Goal: Book appointment/travel/reservation

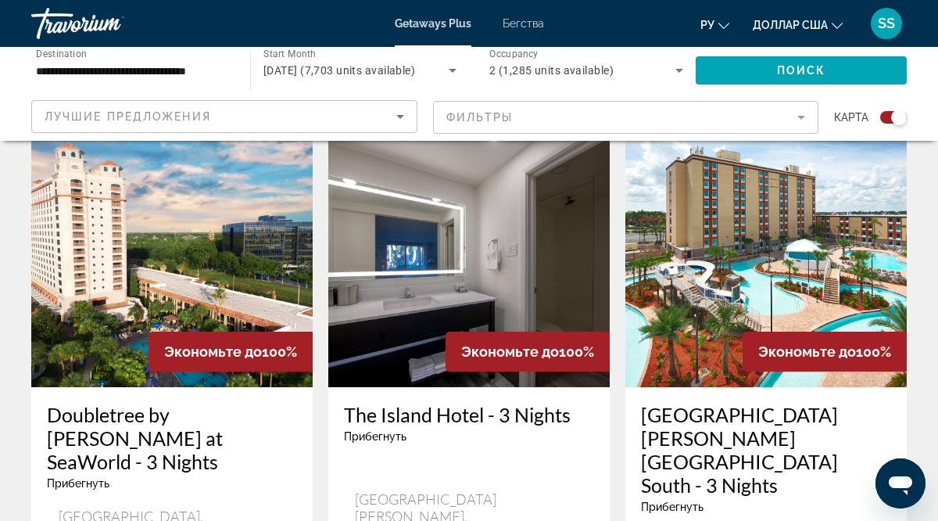
scroll to position [2471, 0]
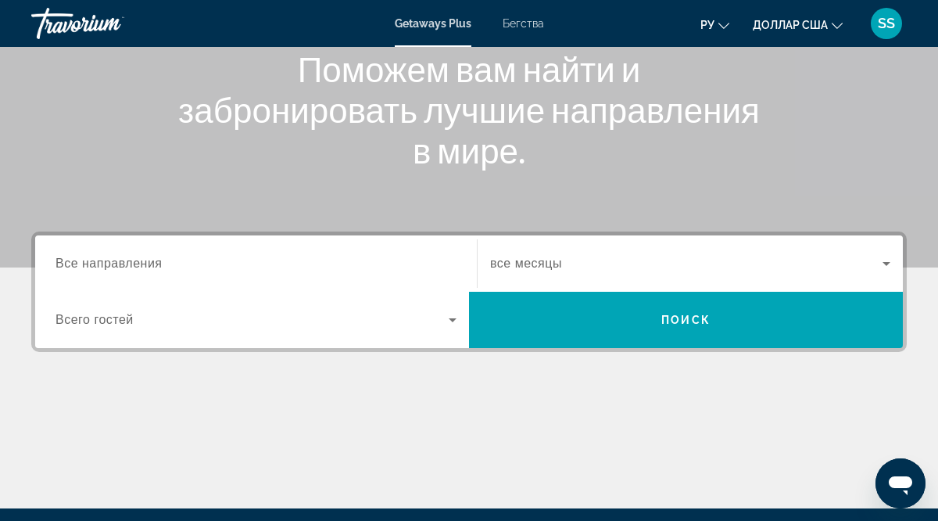
scroll to position [203, 0]
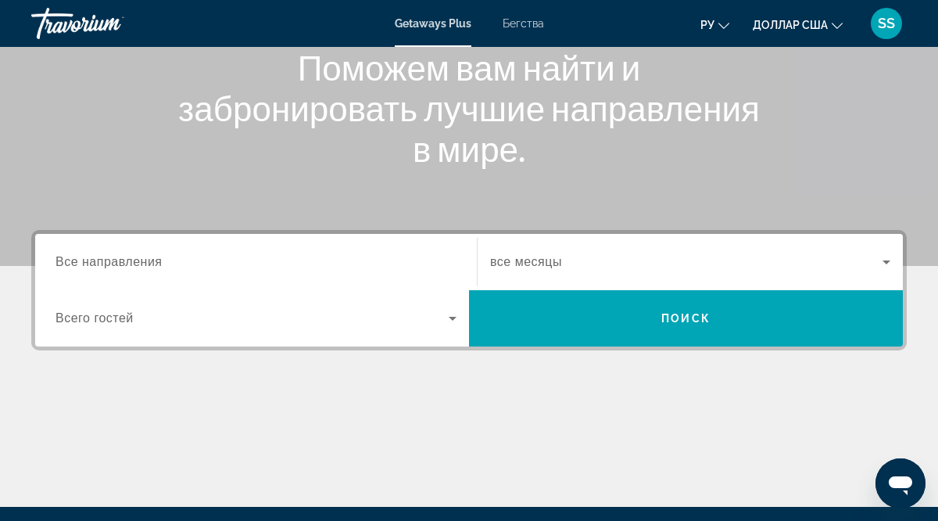
click at [95, 264] on span "Все направления" at bounding box center [108, 261] width 107 height 13
click at [95, 264] on input "Destination Все направления" at bounding box center [255, 262] width 401 height 19
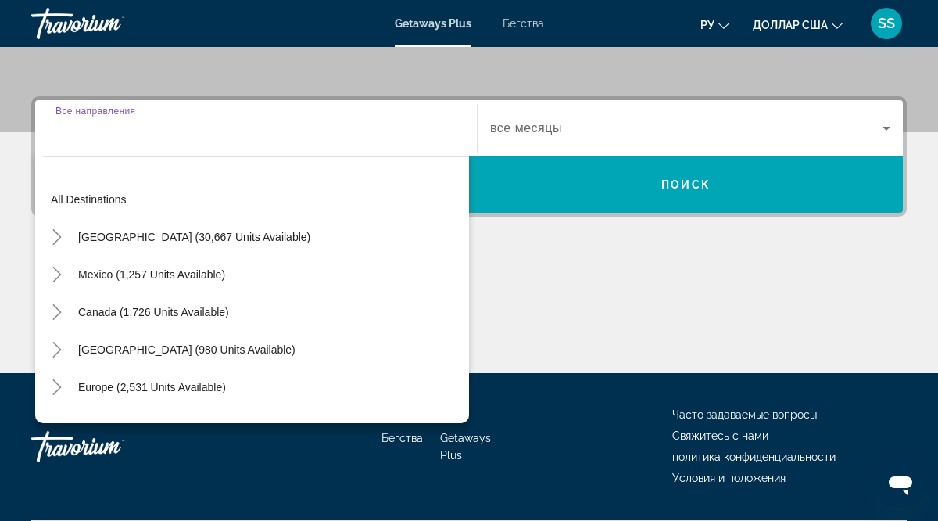
scroll to position [381, 0]
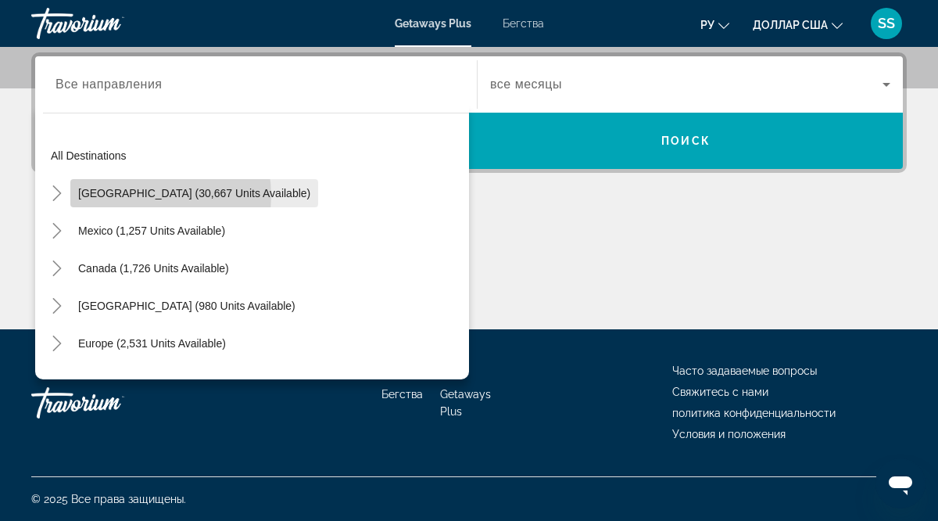
click at [137, 195] on span "[GEOGRAPHIC_DATA] (30,667 units available)" at bounding box center [194, 193] width 232 height 13
type input "**********"
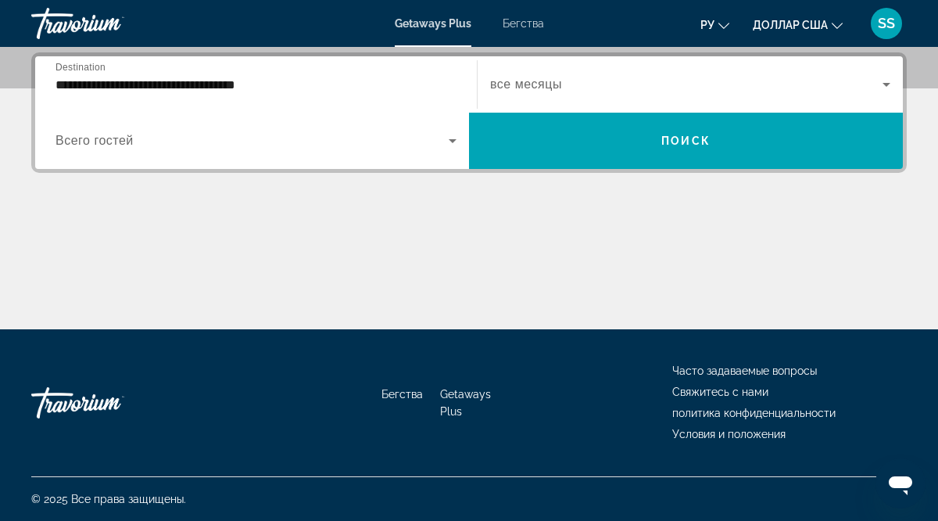
click at [116, 145] on span "Всего гостей" at bounding box center [94, 140] width 78 height 13
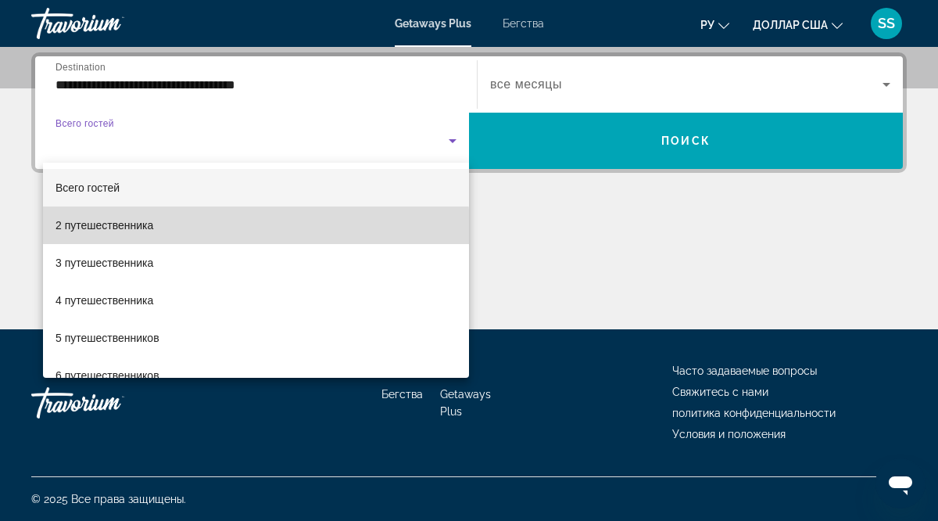
click at [130, 231] on span "2 путешественника" at bounding box center [104, 225] width 98 height 19
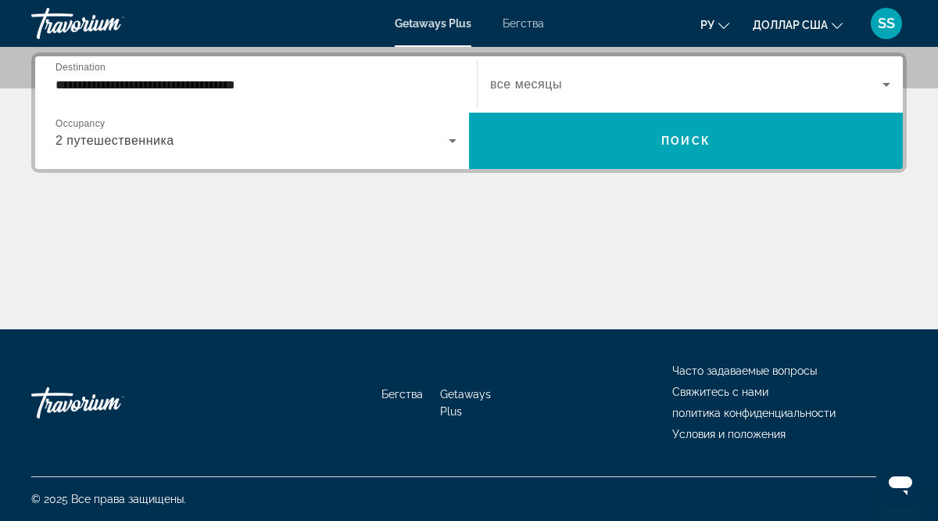
click at [546, 88] on span "все месяцы" at bounding box center [526, 83] width 72 height 13
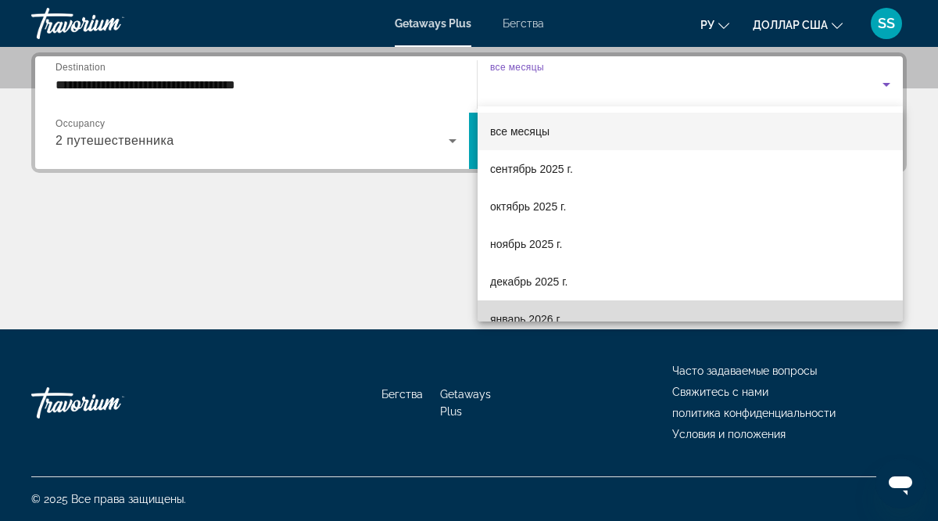
click at [528, 317] on font "январь 2026 г." at bounding box center [526, 319] width 72 height 13
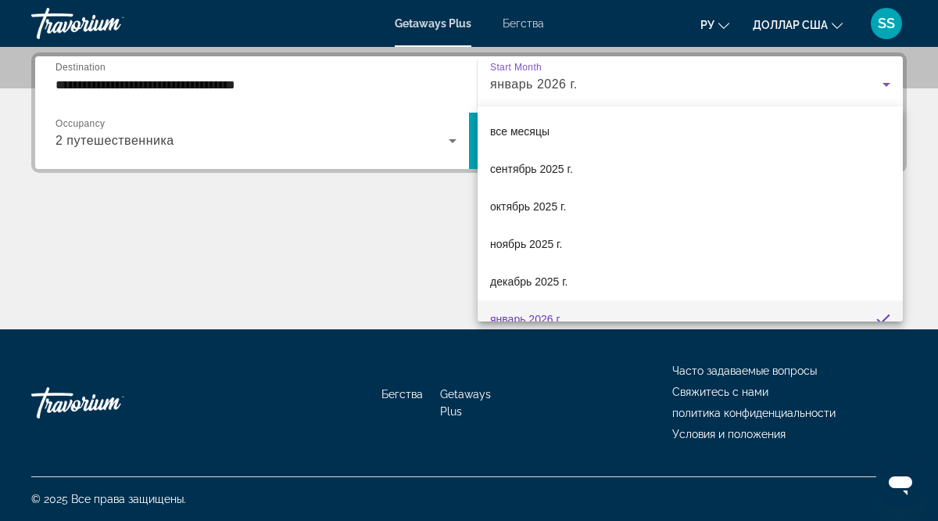
scroll to position [0, 0]
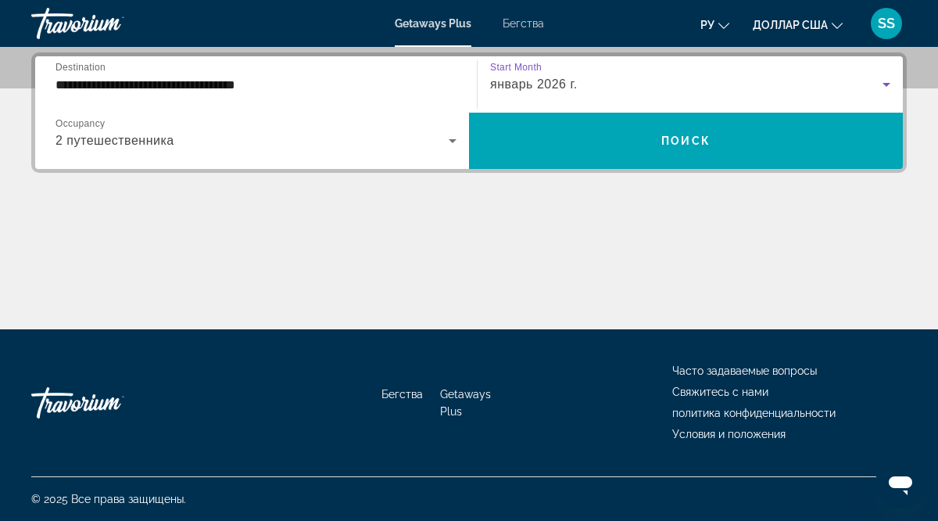
click at [888, 87] on icon "Виджет поиска" at bounding box center [886, 84] width 19 height 19
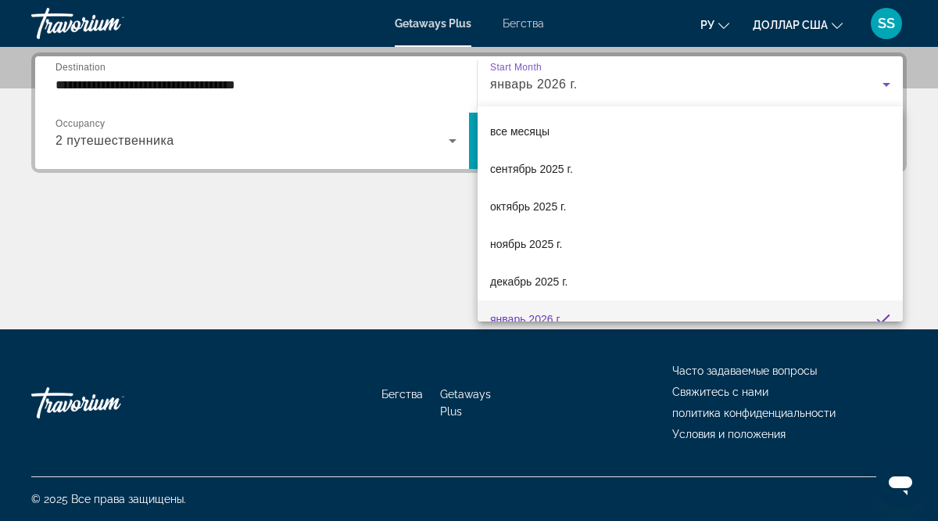
scroll to position [16, 0]
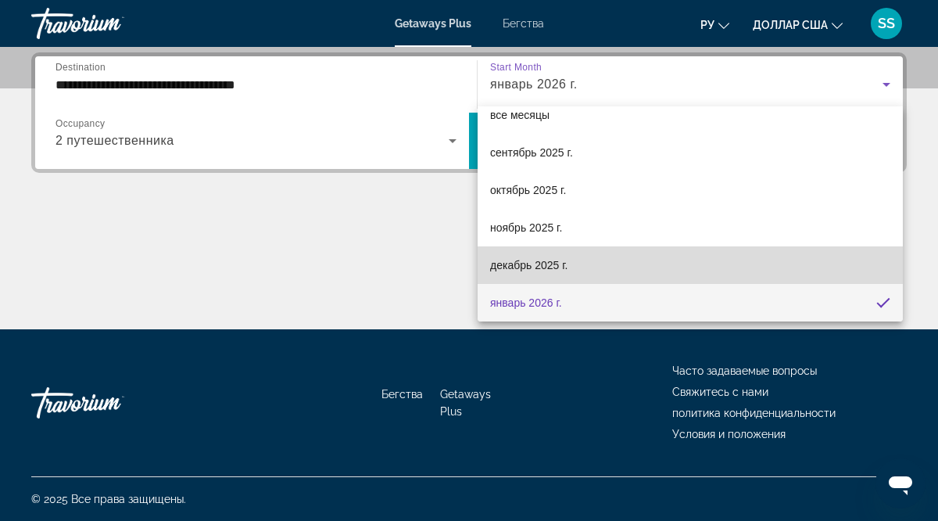
click at [595, 265] on mat-option "декабрь 2025 г." at bounding box center [690, 265] width 425 height 38
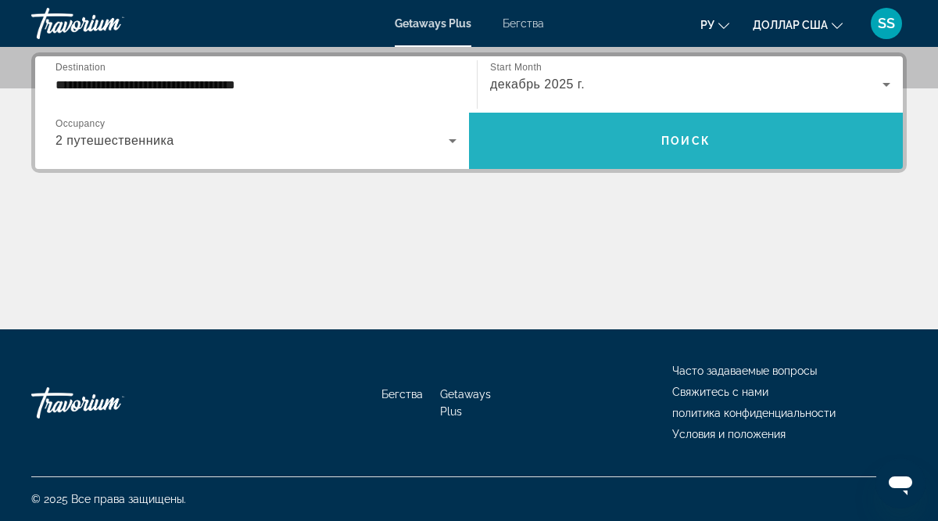
click at [692, 138] on span "Поиск" at bounding box center [685, 140] width 49 height 13
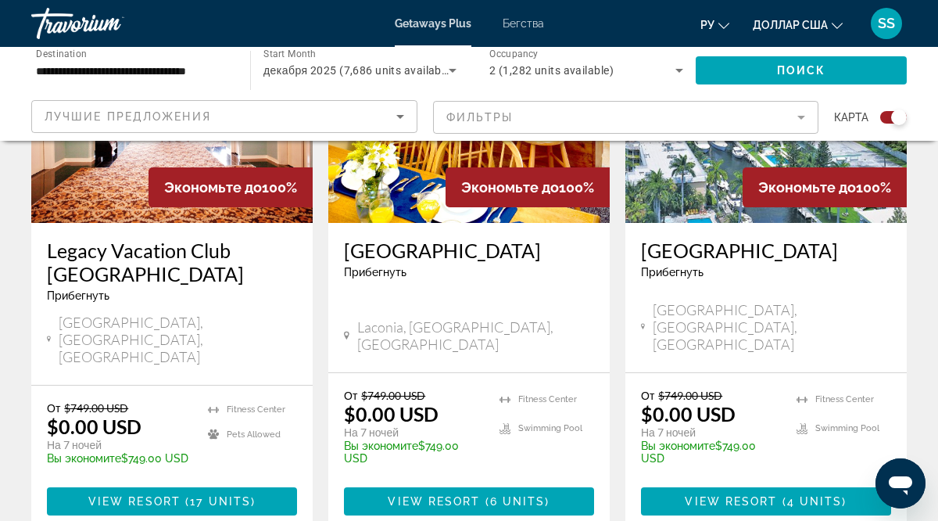
scroll to position [717, 0]
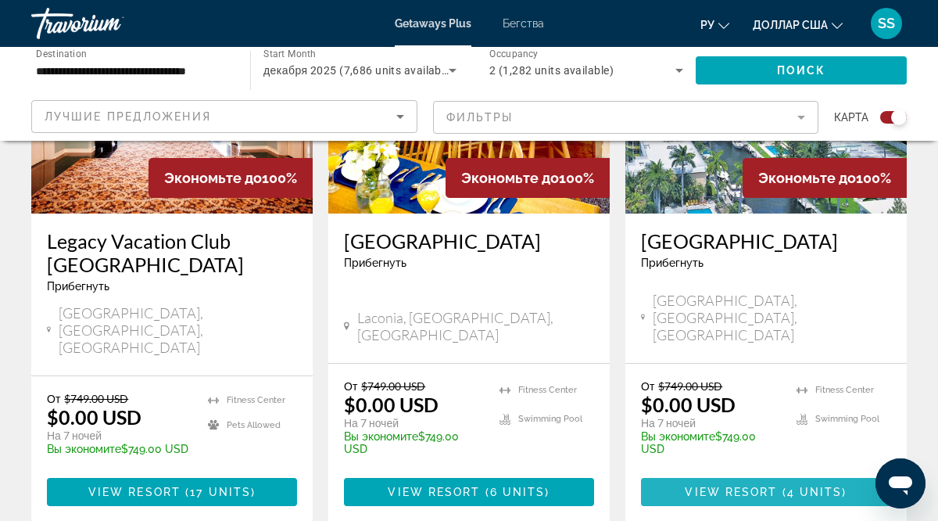
click at [805, 473] on span "Основное содержание" at bounding box center [766, 492] width 250 height 38
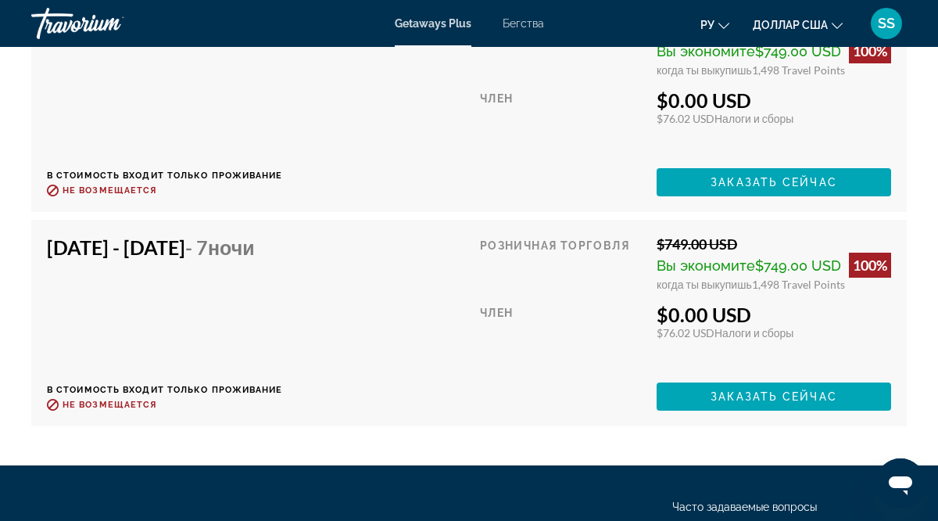
scroll to position [3662, 0]
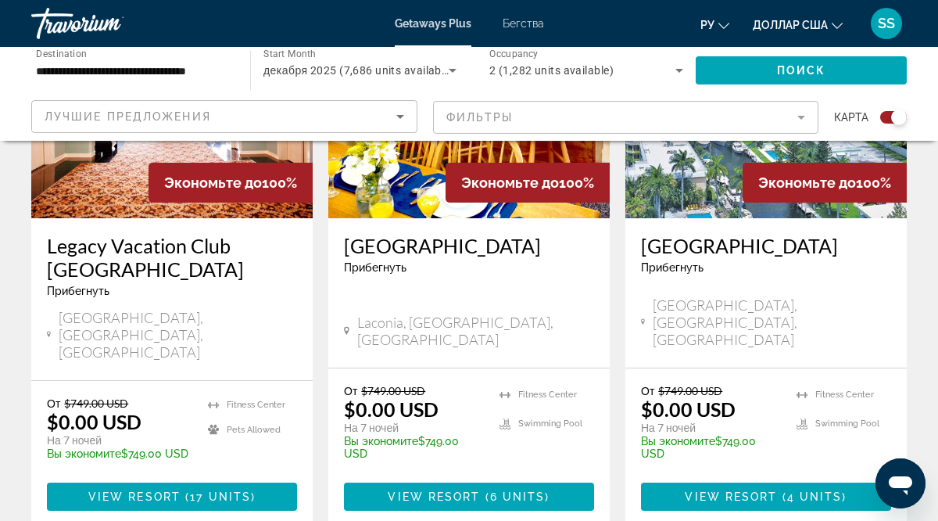
scroll to position [713, 0]
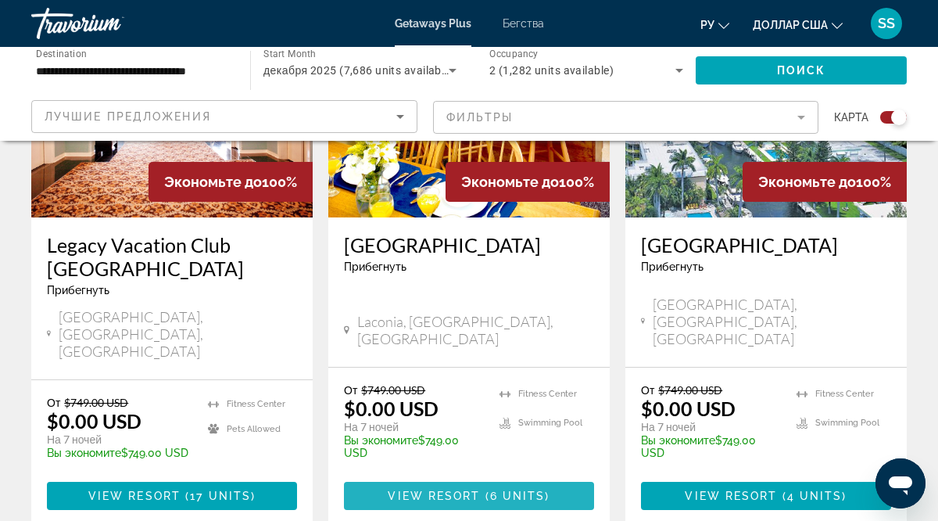
click at [436, 489] on span "View Resort" at bounding box center [434, 495] width 92 height 13
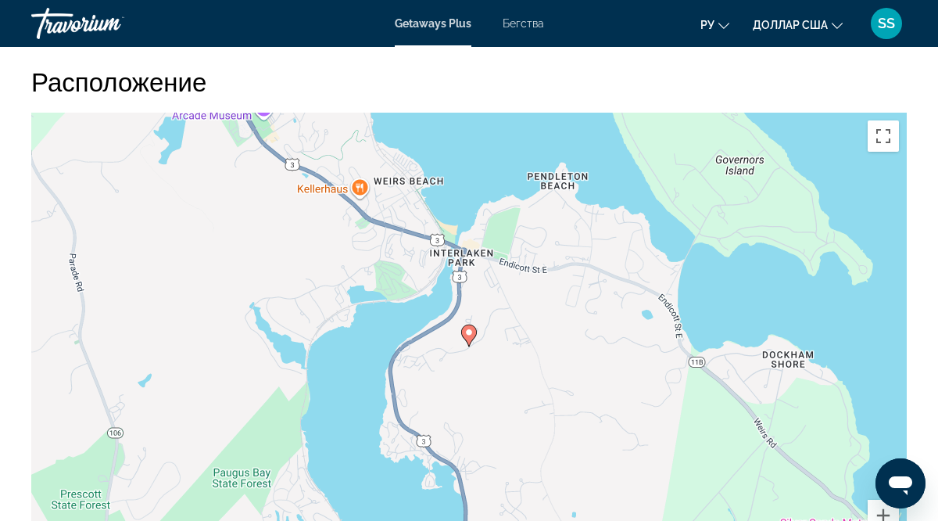
scroll to position [2353, 0]
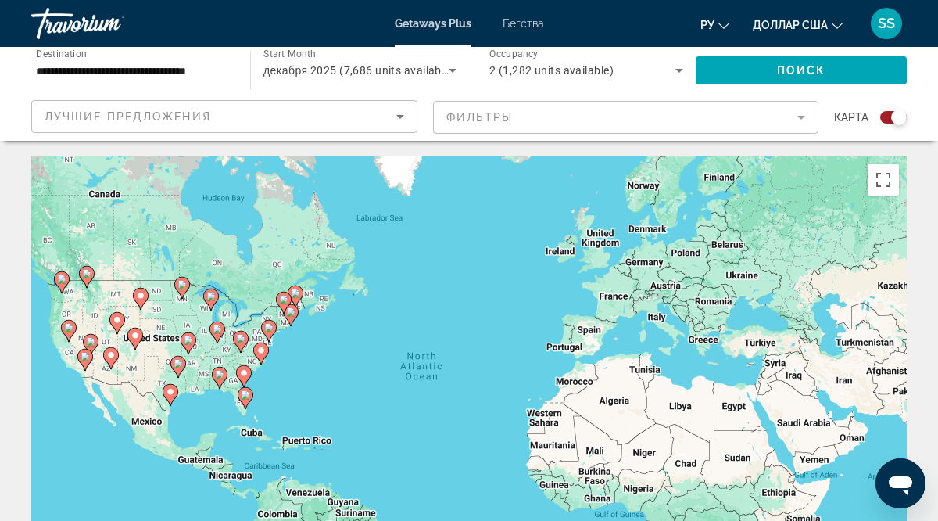
click at [521, 278] on div "To activate drag with keyboard, press Alt + Enter. Once in keyboard drag state,…" at bounding box center [468, 390] width 875 height 469
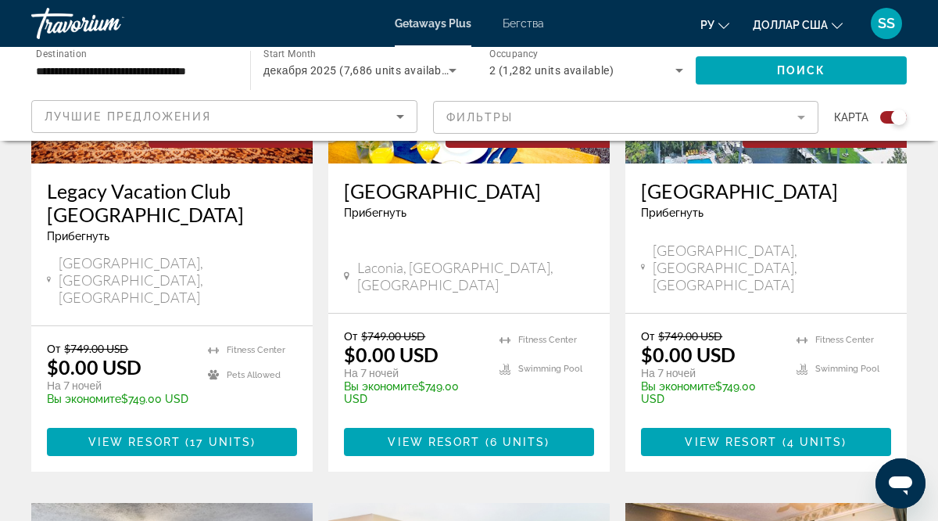
scroll to position [764, 0]
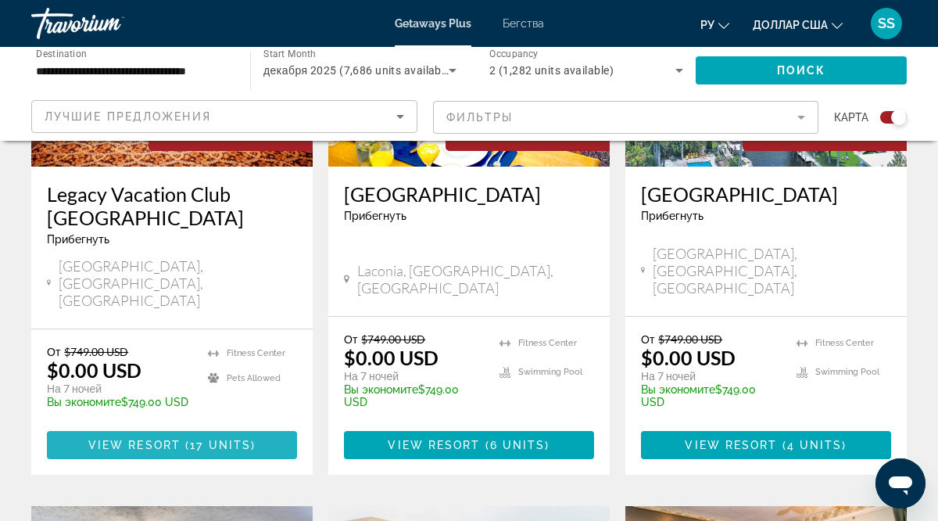
click at [178, 438] on span "View Resort" at bounding box center [134, 444] width 92 height 13
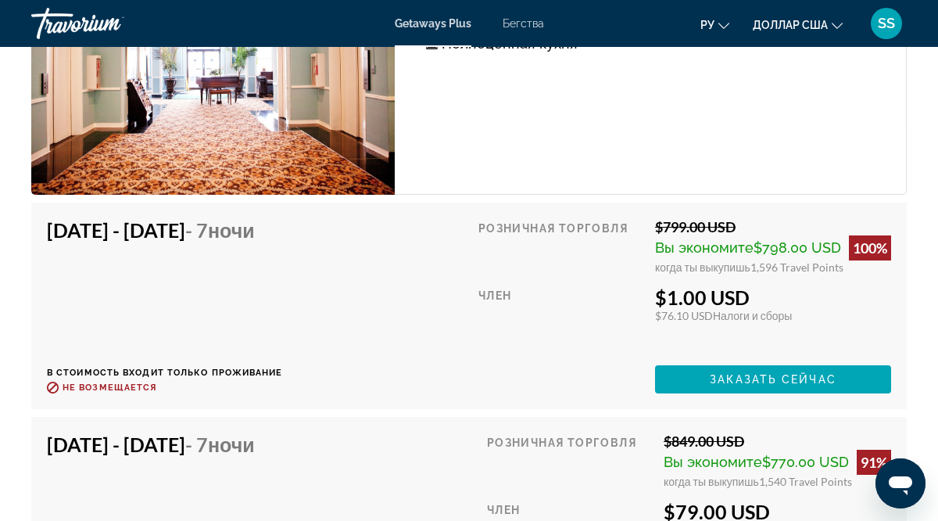
scroll to position [4430, 0]
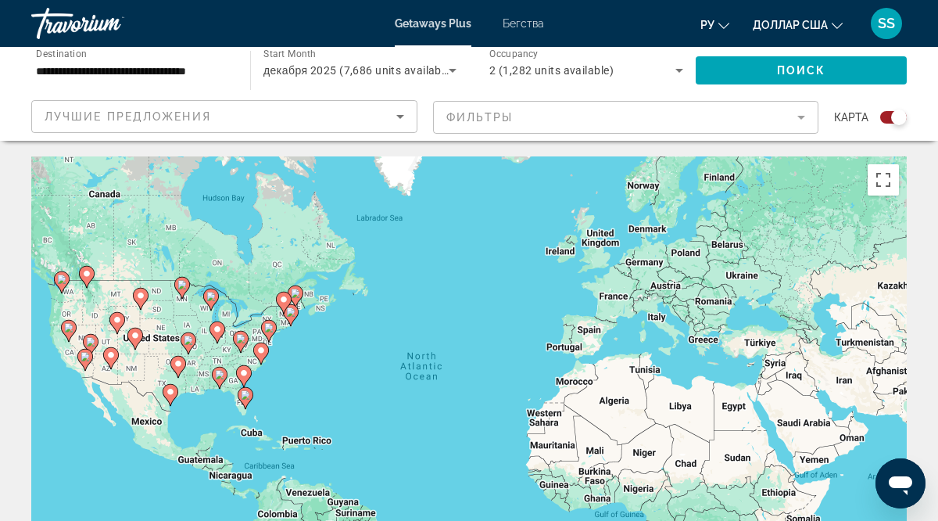
click at [432, 324] on div "To activate drag with keyboard, press Alt + Enter. Once in keyboard drag state,…" at bounding box center [468, 390] width 875 height 469
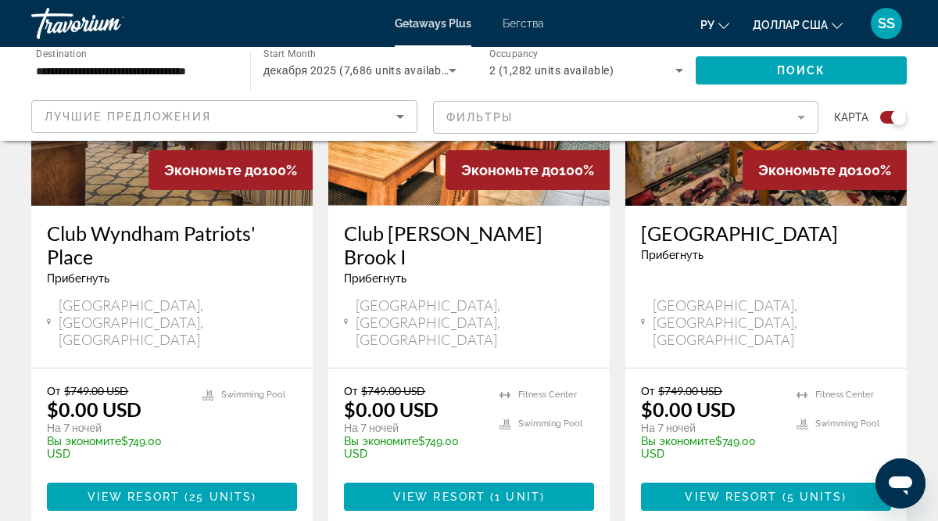
scroll to position [1316, 0]
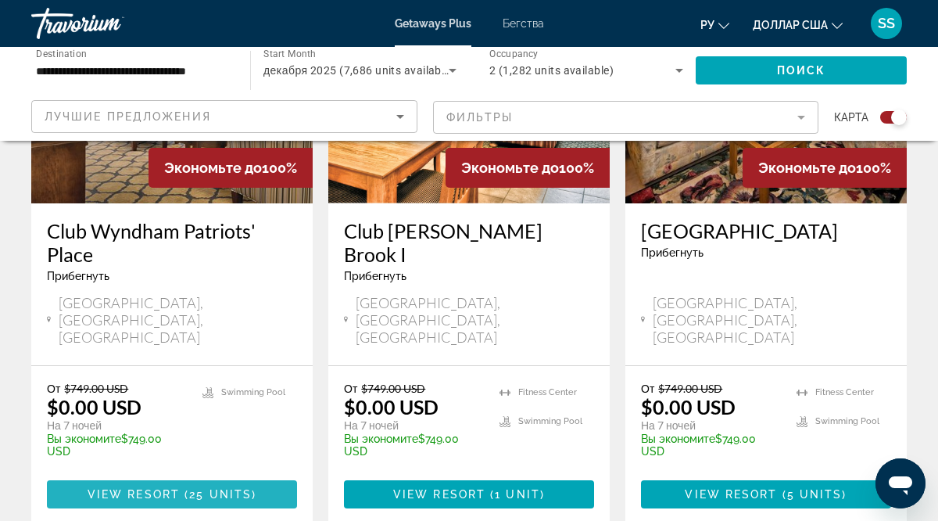
click at [218, 488] on span "25 units" at bounding box center [220, 494] width 63 height 13
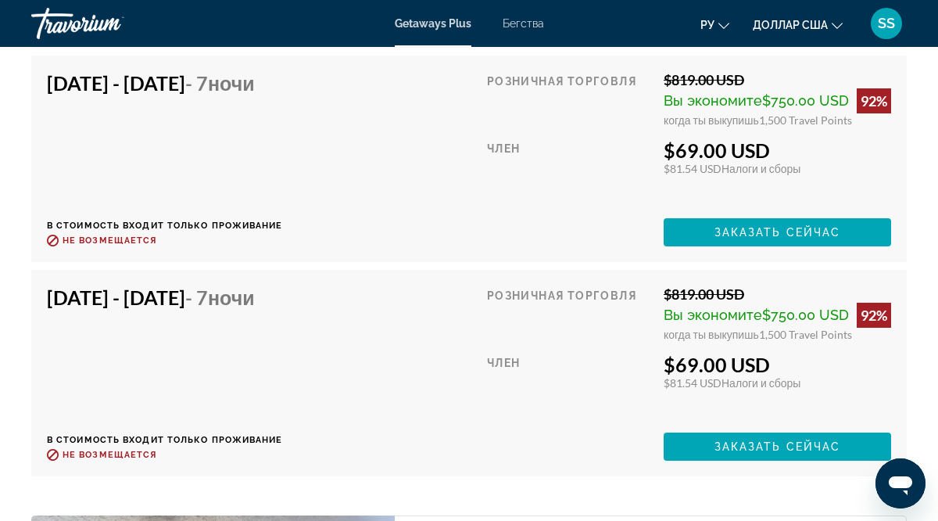
scroll to position [3941, 0]
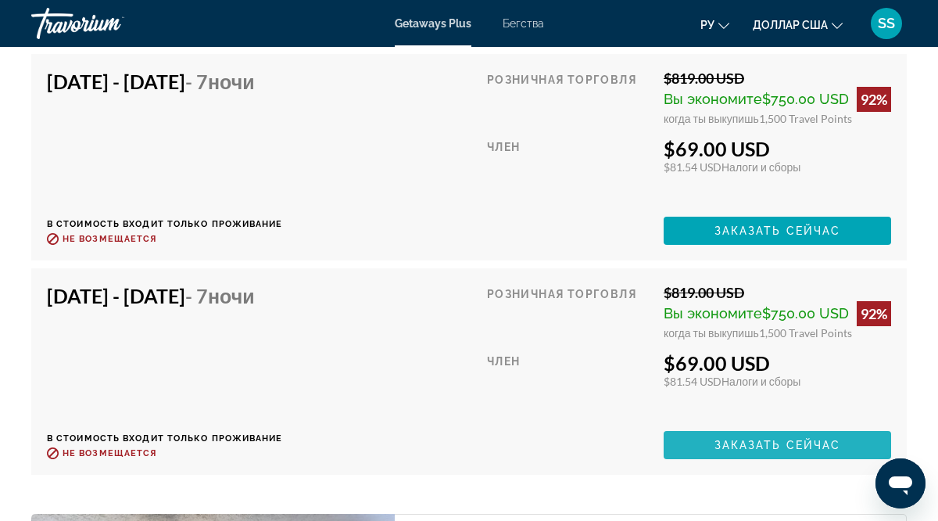
click at [791, 440] on span "Заказать сейчас" at bounding box center [777, 444] width 127 height 13
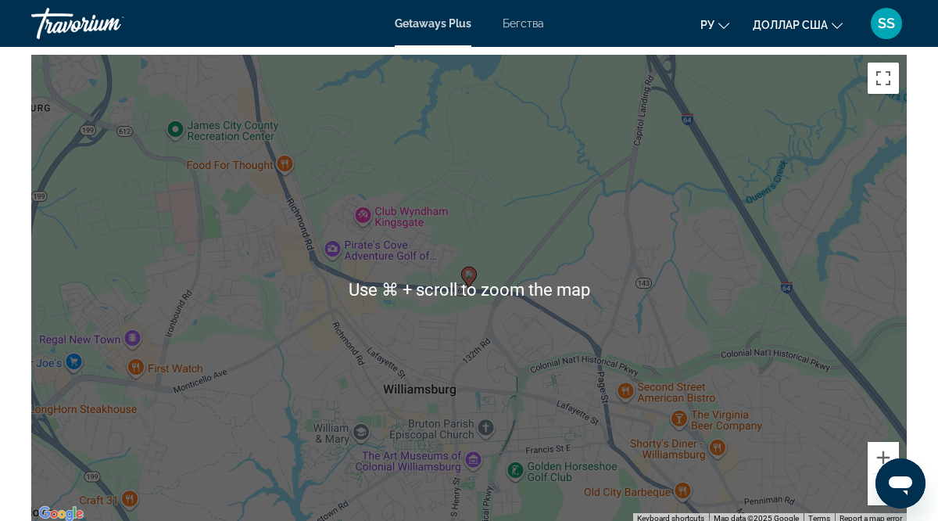
scroll to position [2740, 0]
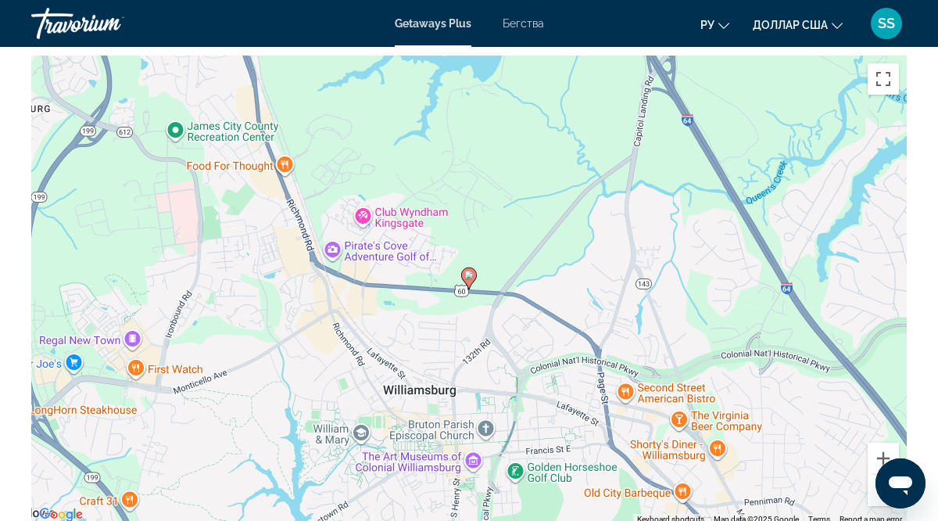
click at [420, 147] on div "To activate drag with keyboard, press Alt + Enter. Once in keyboard drag state,…" at bounding box center [468, 289] width 875 height 469
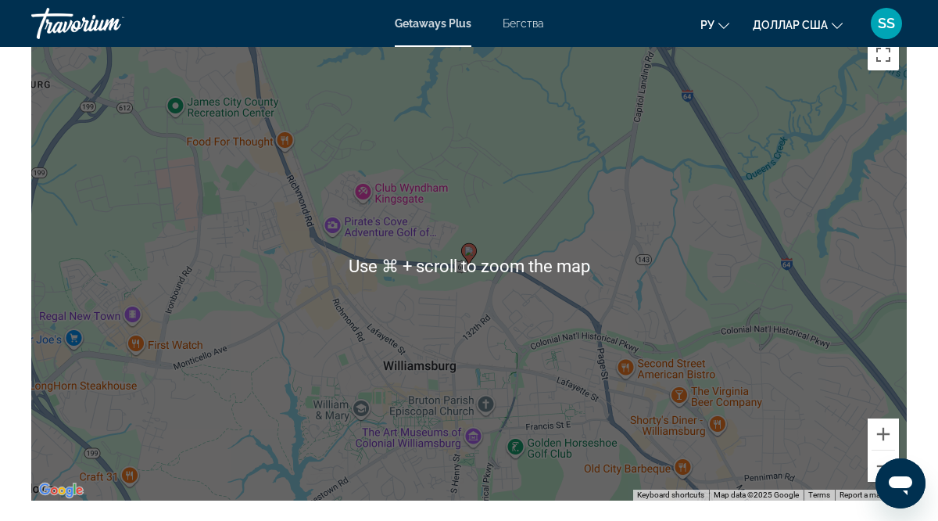
scroll to position [2766, 0]
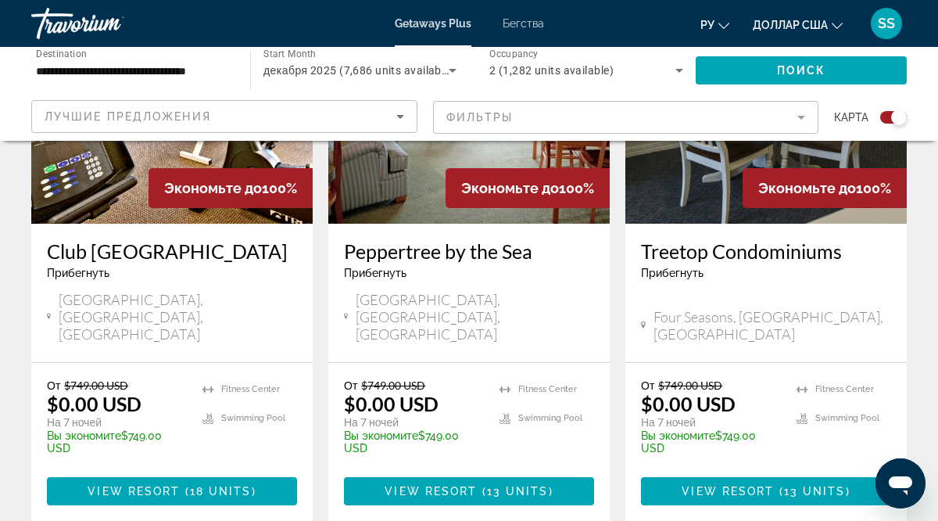
scroll to position [1899, 0]
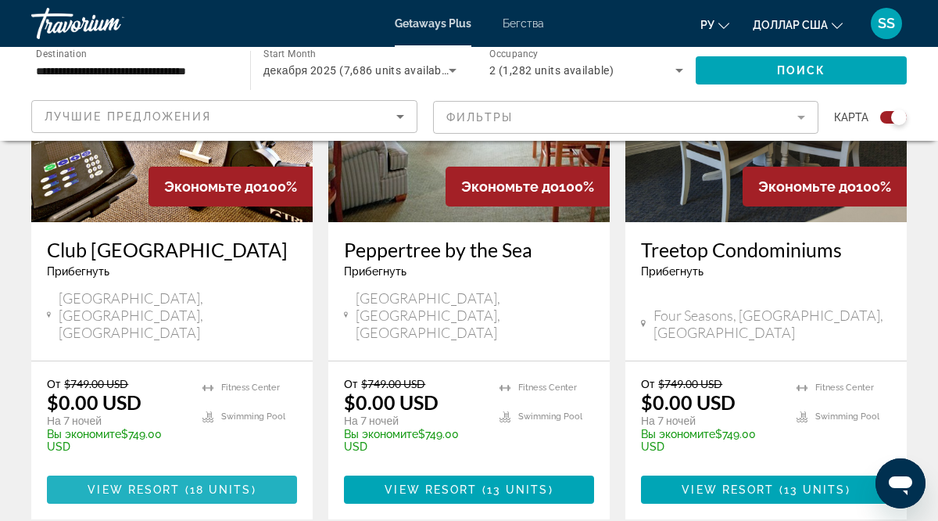
click at [212, 483] on span "18 units" at bounding box center [221, 489] width 62 height 13
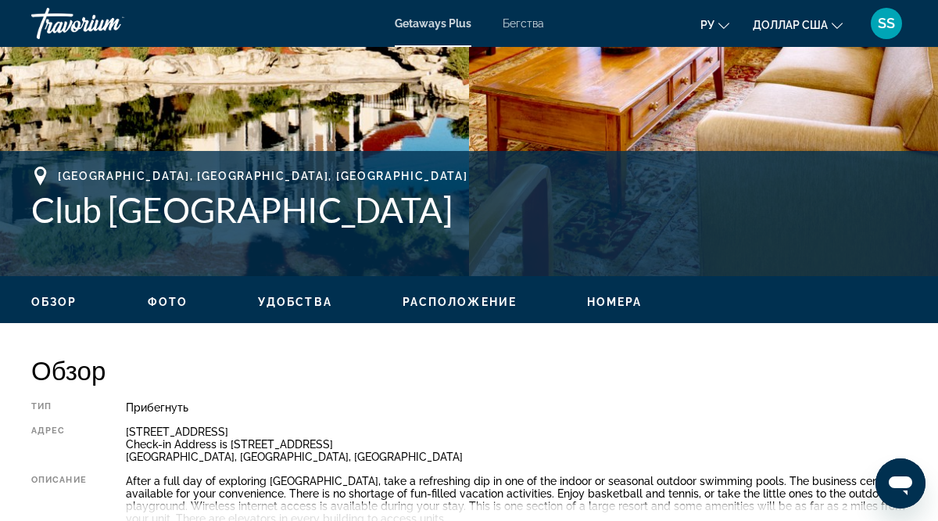
scroll to position [514, 0]
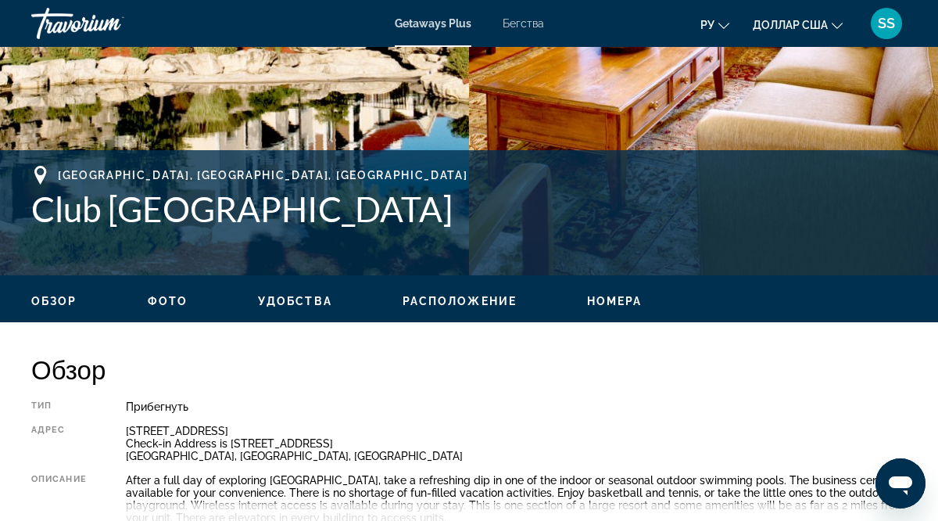
click at [460, 303] on span "Расположение" at bounding box center [460, 301] width 114 height 13
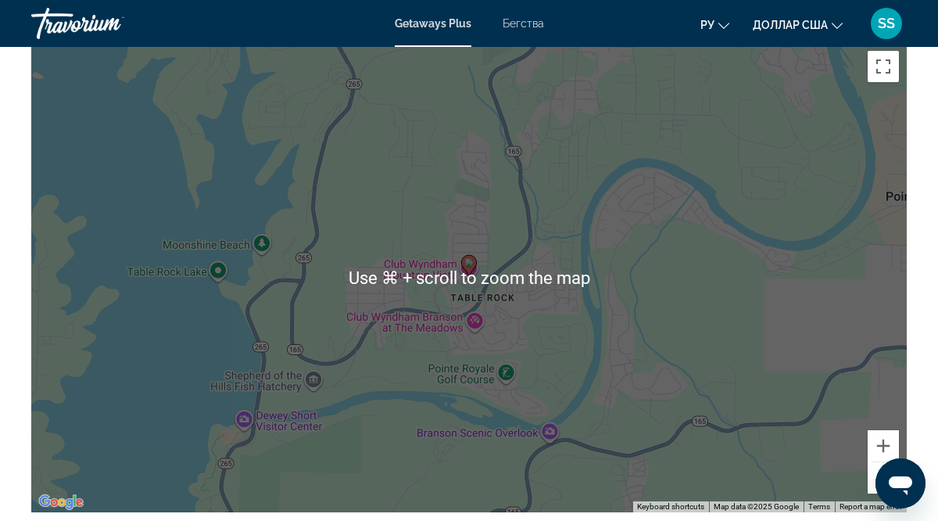
scroll to position [2779, 0]
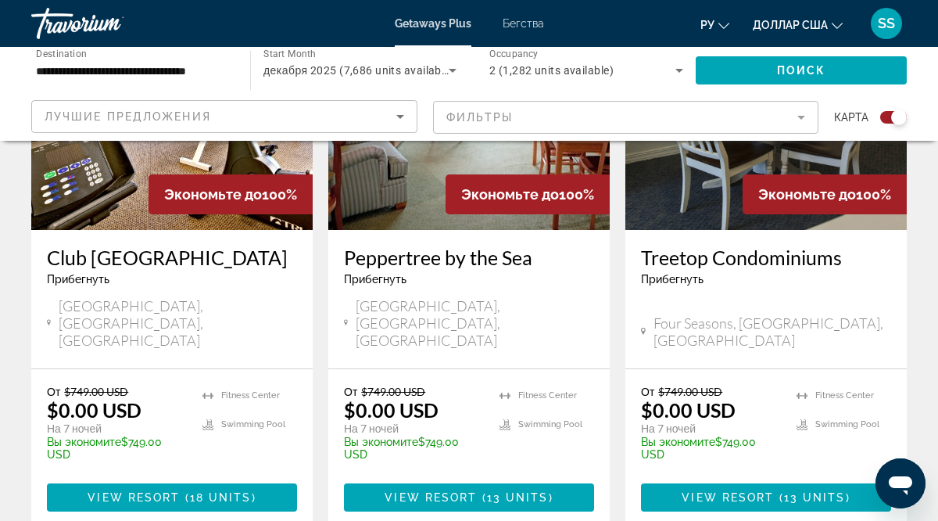
scroll to position [1889, 0]
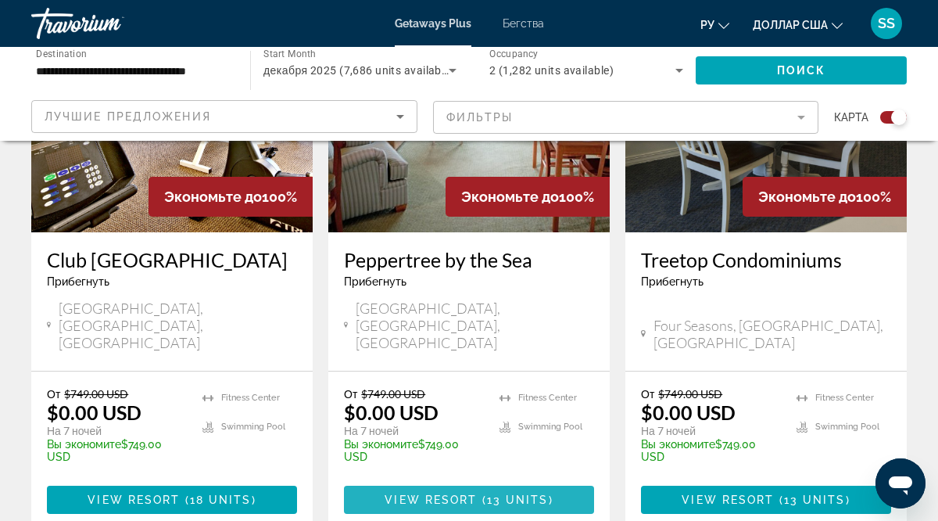
click at [455, 481] on span "Основное содержание" at bounding box center [469, 500] width 250 height 38
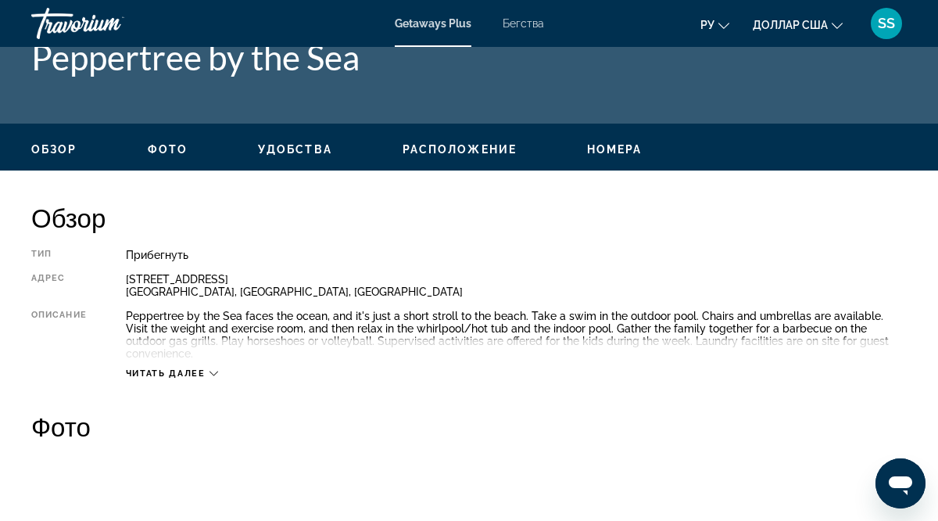
scroll to position [669, 0]
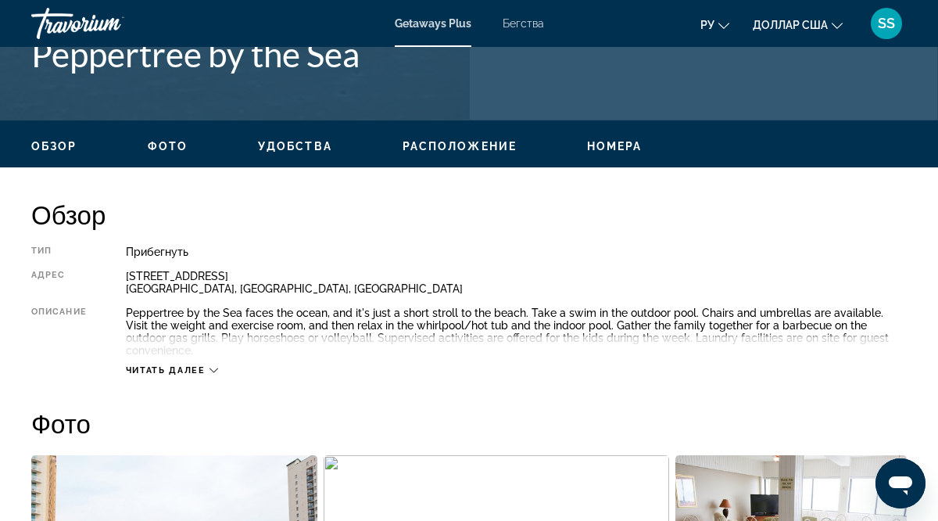
click at [483, 142] on span "Расположение" at bounding box center [460, 146] width 114 height 13
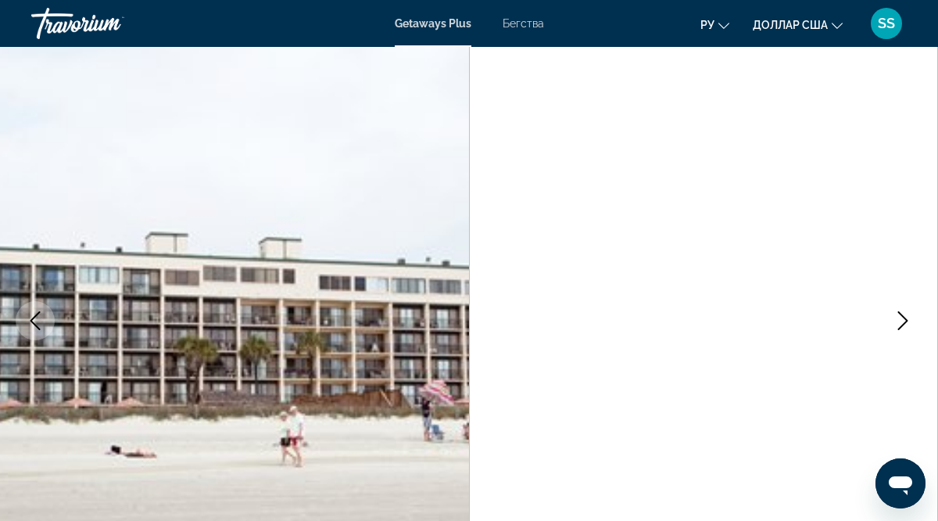
scroll to position [104, 0]
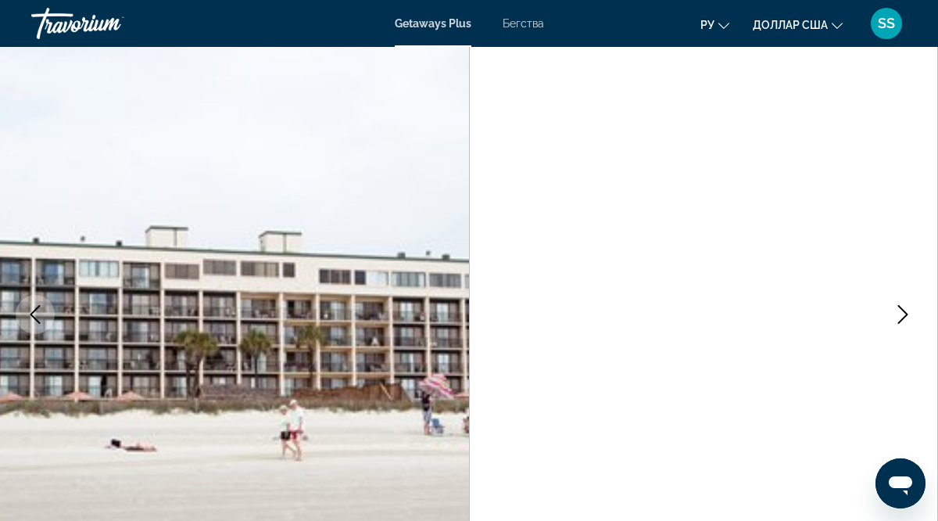
click at [904, 315] on icon "Next image" at bounding box center [903, 314] width 10 height 19
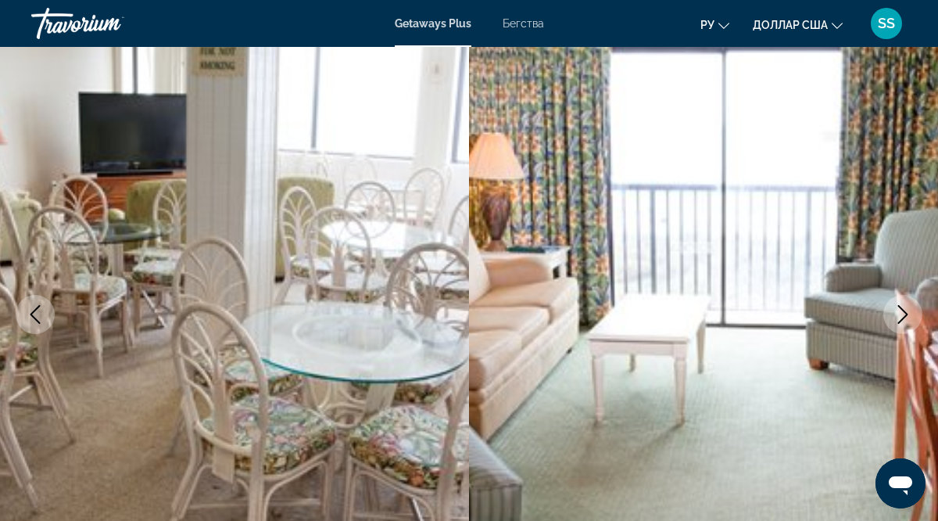
click at [904, 315] on icon "Next image" at bounding box center [903, 314] width 10 height 19
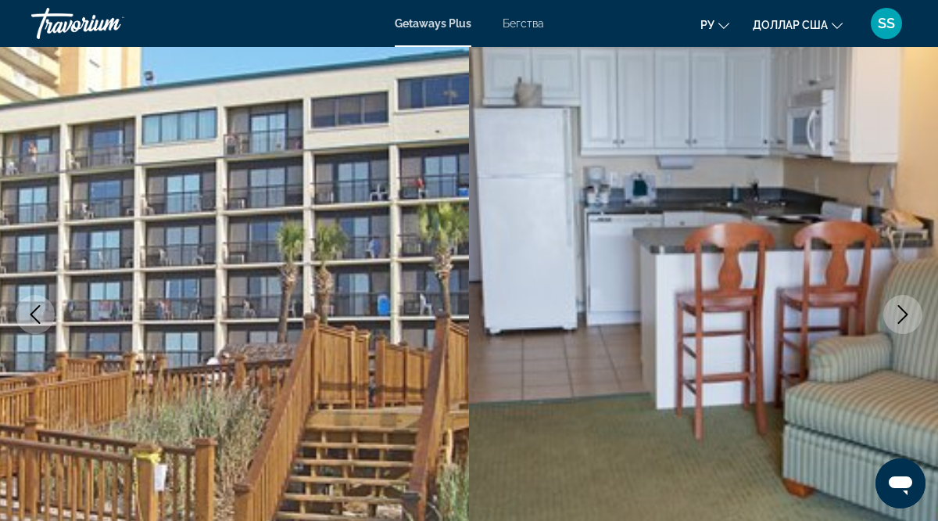
click at [904, 315] on icon "Next image" at bounding box center [903, 314] width 10 height 19
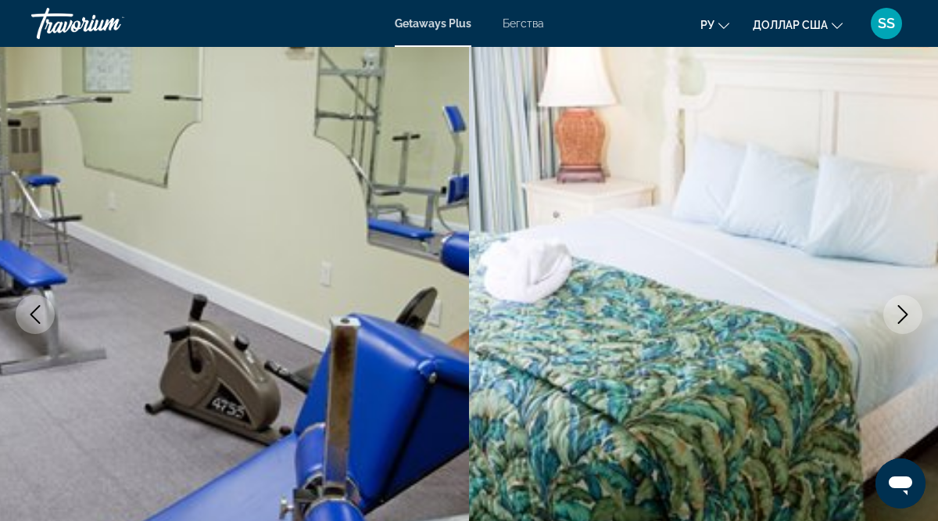
click at [904, 315] on icon "Next image" at bounding box center [903, 314] width 10 height 19
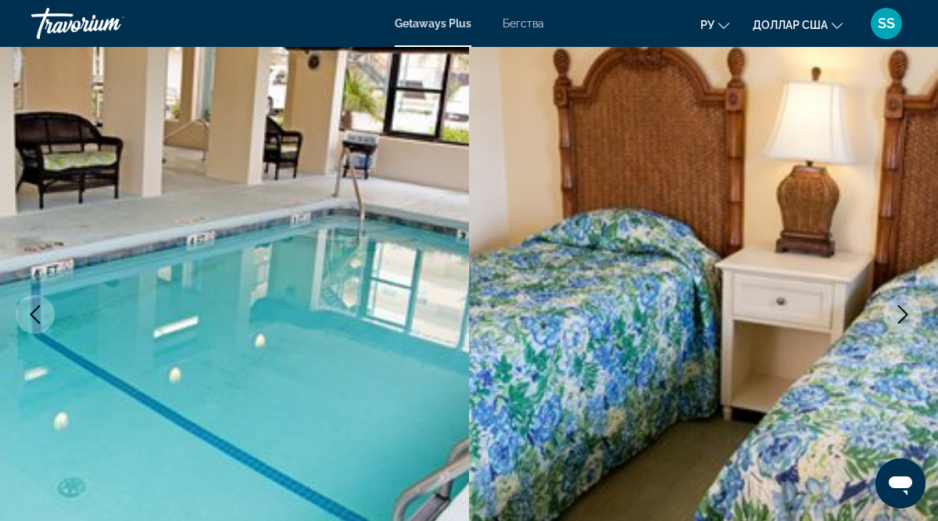
click at [904, 315] on icon "Next image" at bounding box center [903, 314] width 10 height 19
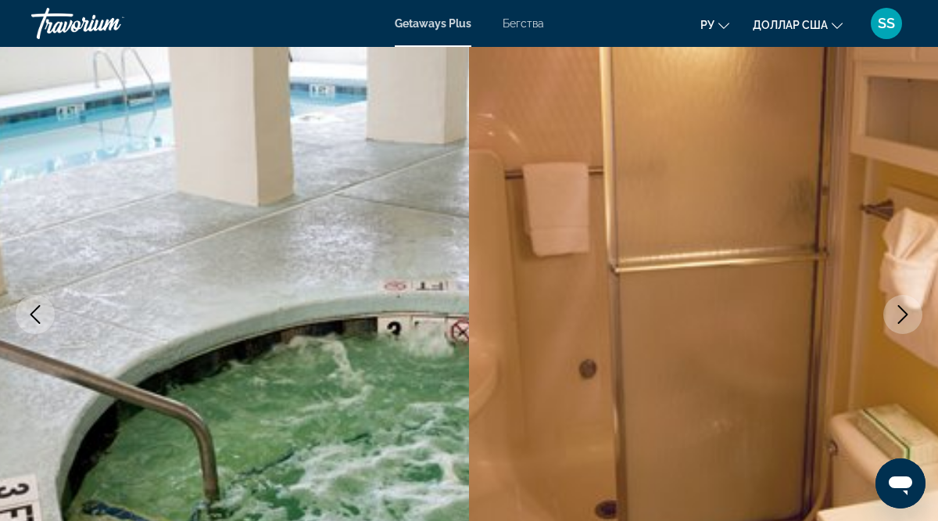
click at [904, 315] on icon "Next image" at bounding box center [903, 314] width 10 height 19
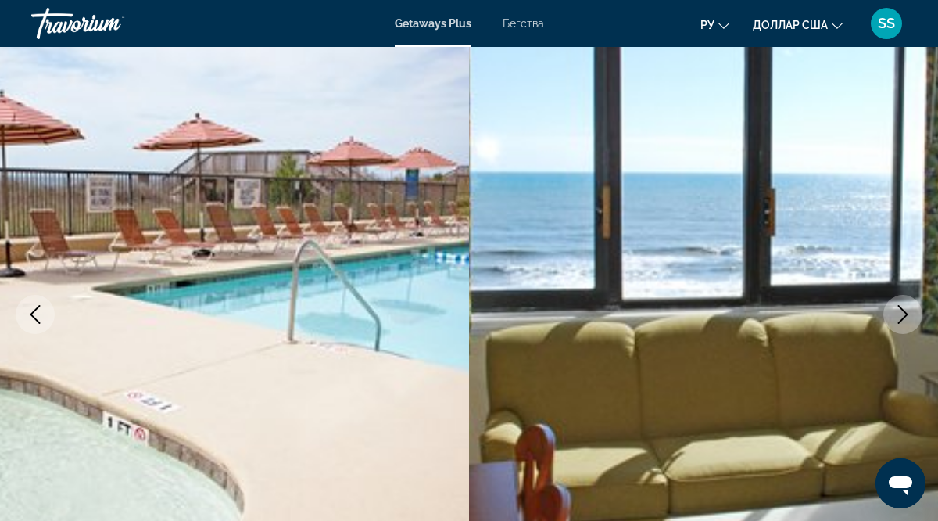
click at [904, 315] on icon "Next image" at bounding box center [903, 314] width 10 height 19
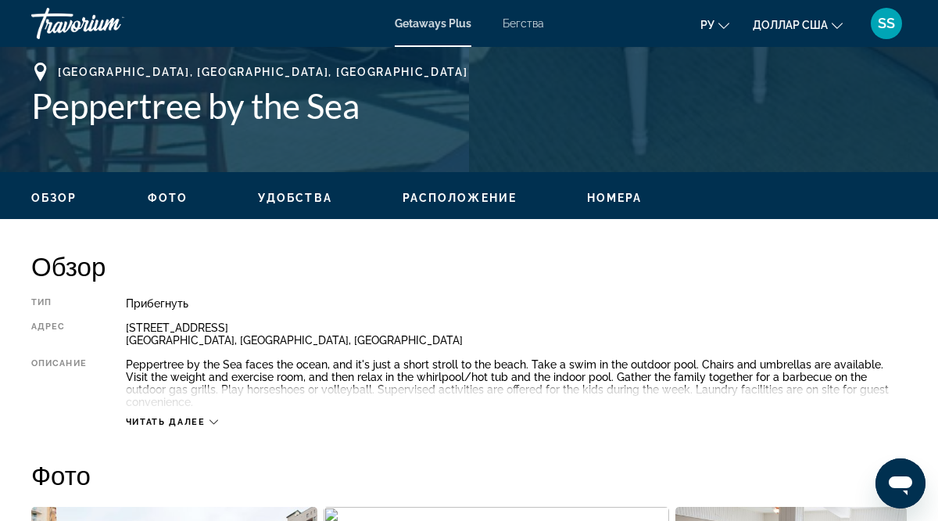
scroll to position [618, 0]
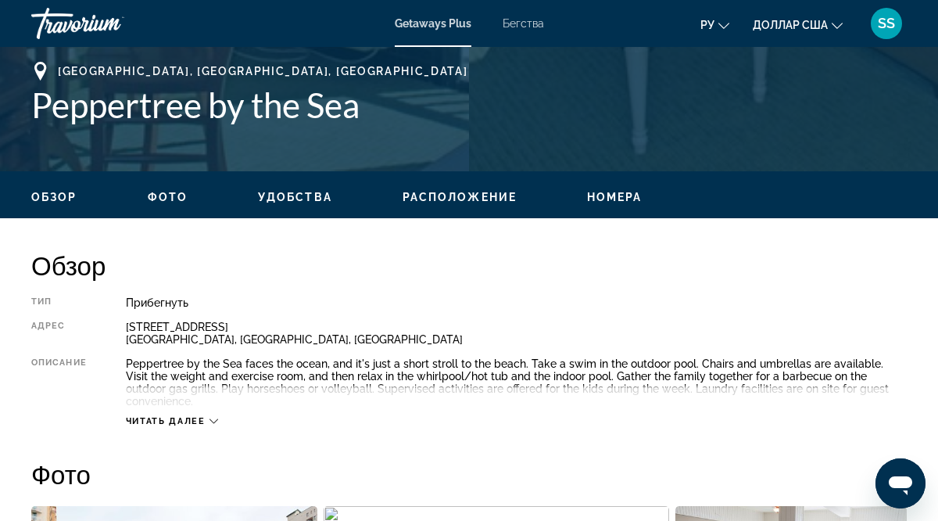
click at [194, 416] on span "Читать далее" at bounding box center [166, 421] width 80 height 10
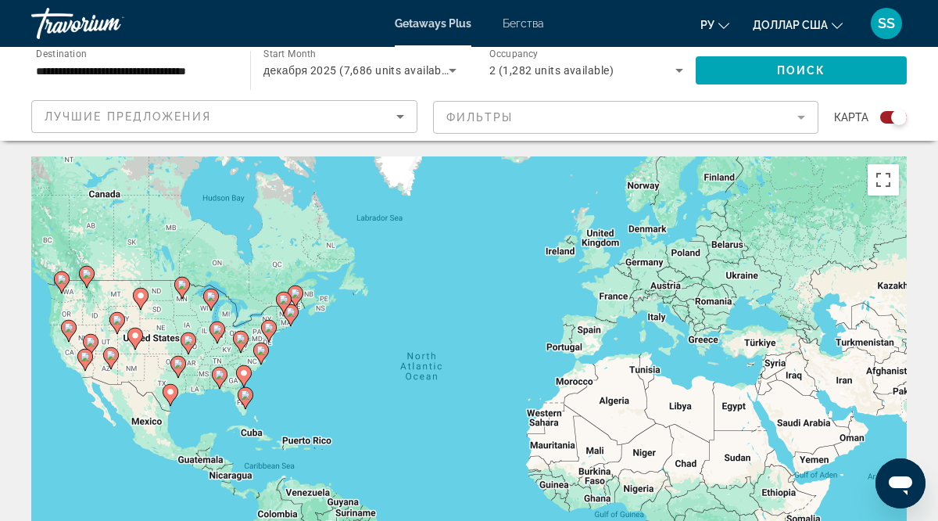
click at [385, 388] on div "To activate drag with keyboard, press Alt + Enter. Once in keyboard drag state,…" at bounding box center [468, 390] width 875 height 469
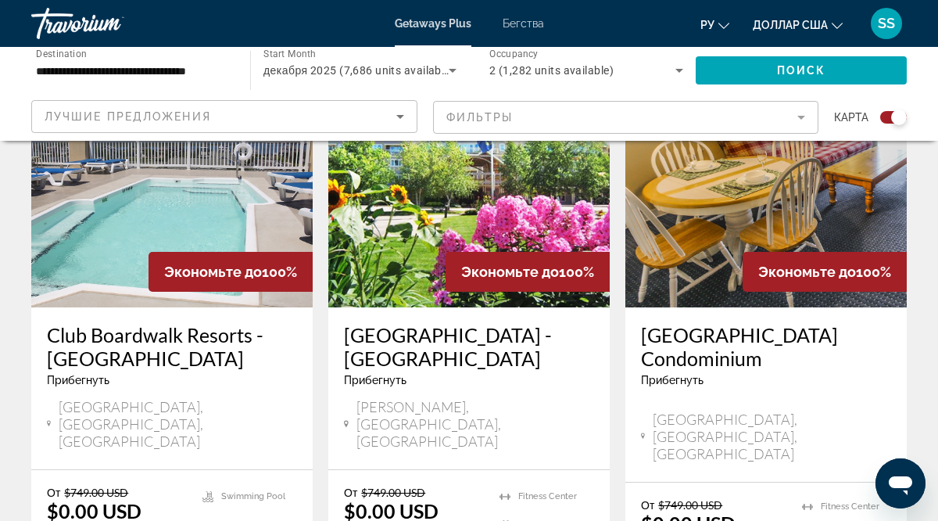
scroll to position [2397, 0]
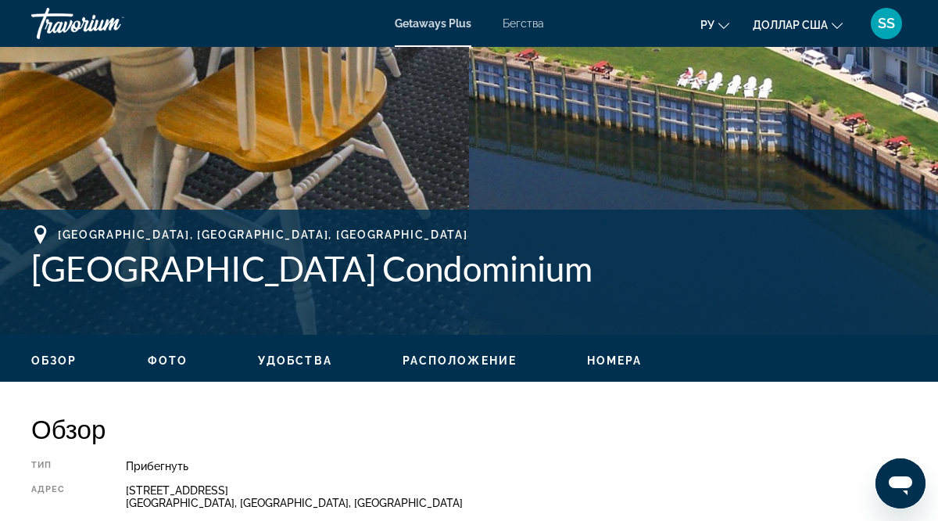
scroll to position [458, 0]
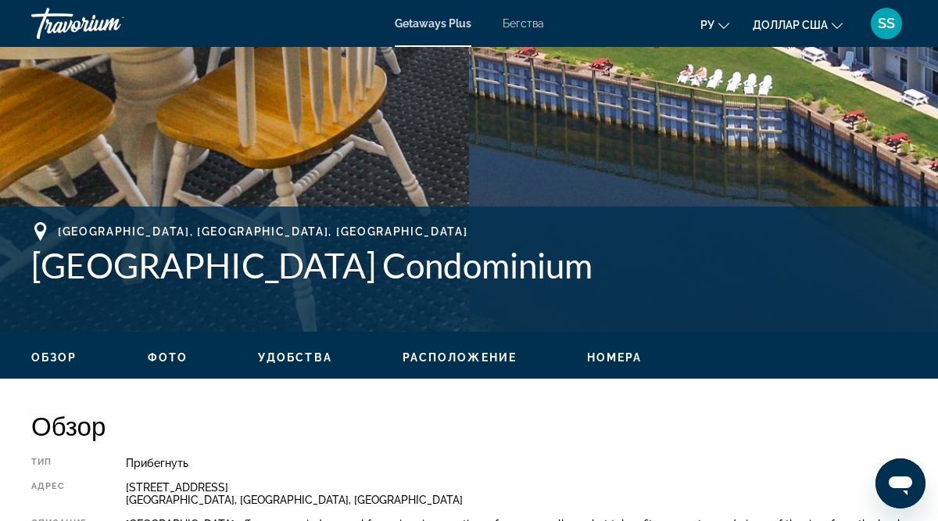
click at [528, 219] on div "[GEOGRAPHIC_DATA], [GEOGRAPHIC_DATA], [GEOGRAPHIC_DATA] [GEOGRAPHIC_DATA] Condo…" at bounding box center [469, 268] width 938 height 125
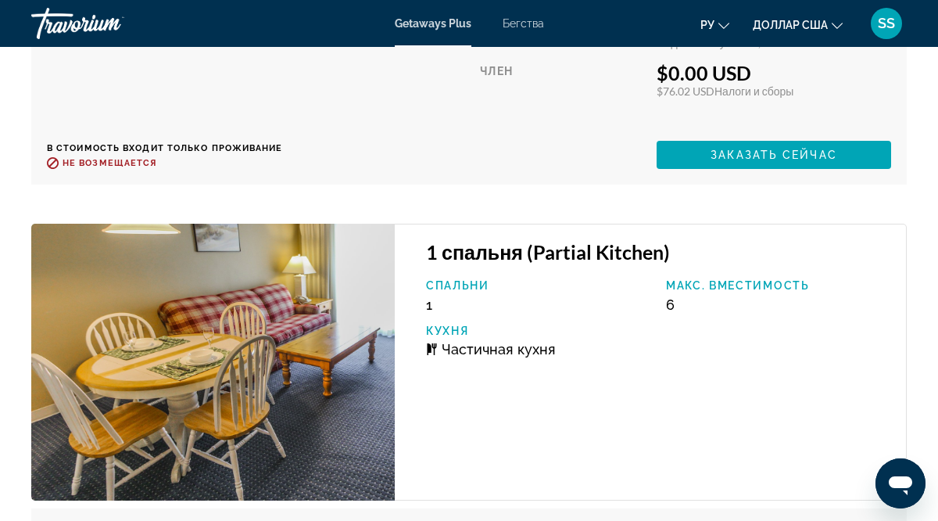
scroll to position [3630, 0]
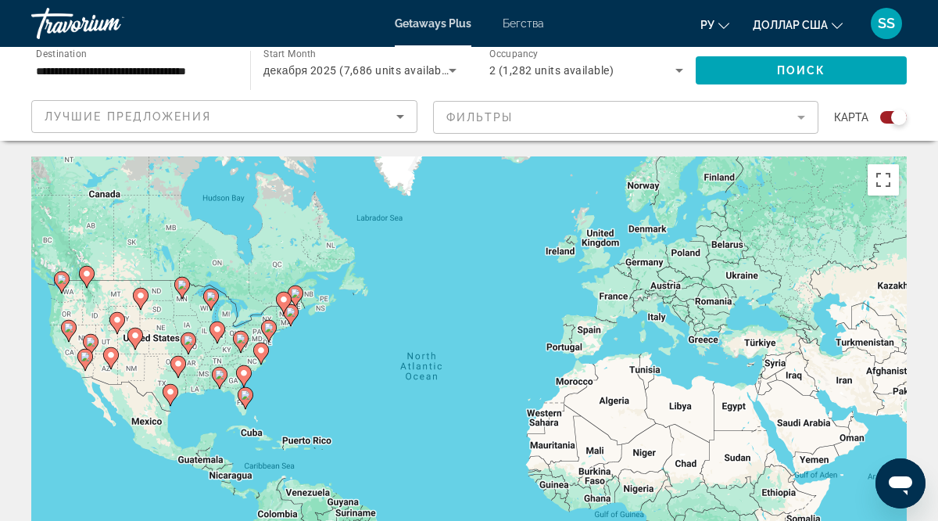
click at [416, 265] on div "To activate drag with keyboard, press Alt + Enter. Once in keyboard drag state,…" at bounding box center [468, 390] width 875 height 469
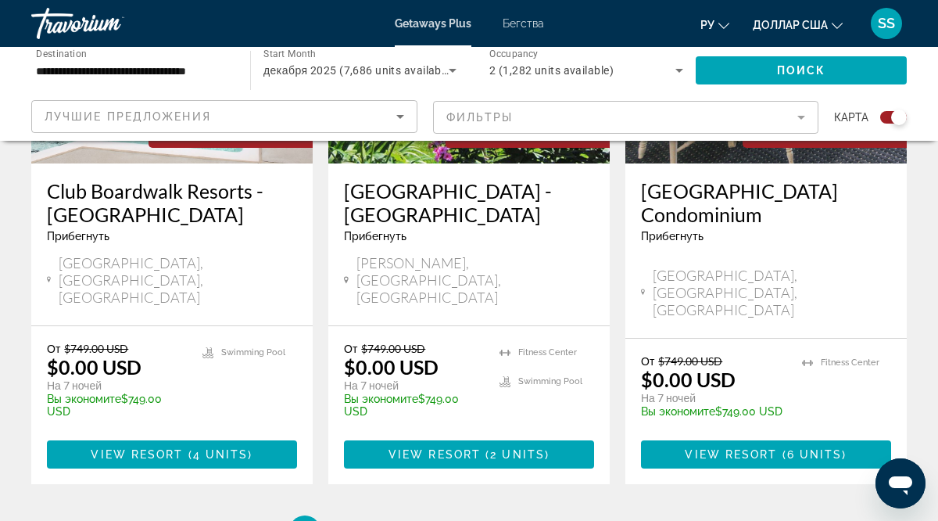
scroll to position [2532, 0]
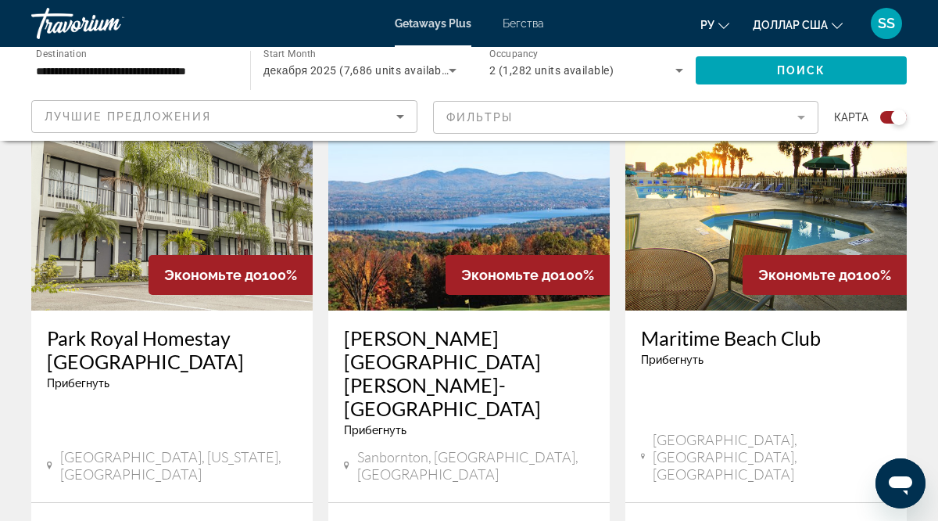
scroll to position [2457, 0]
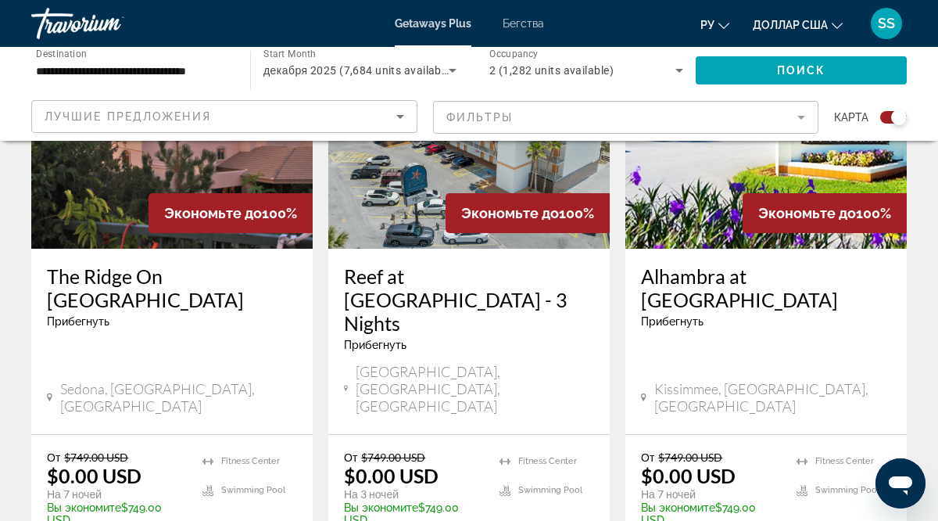
scroll to position [1269, 0]
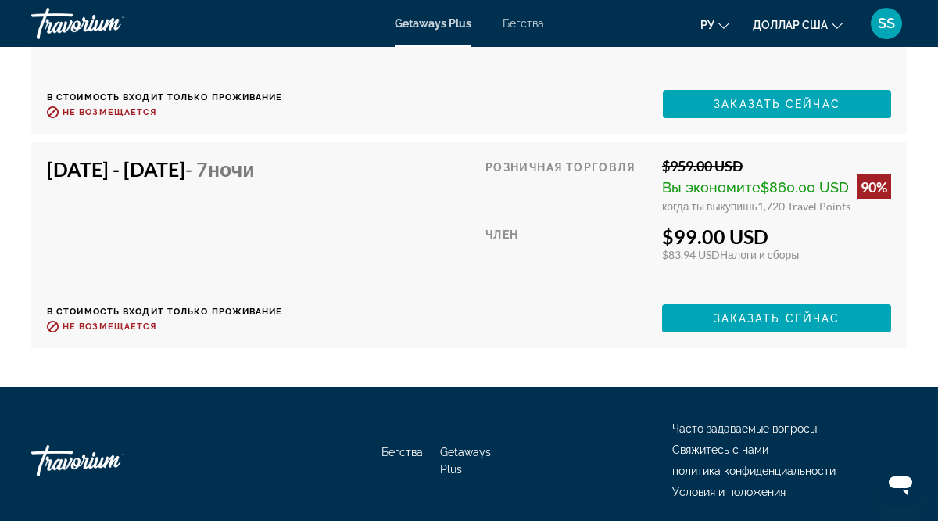
scroll to position [5917, 0]
